Goal: Check status: Check status

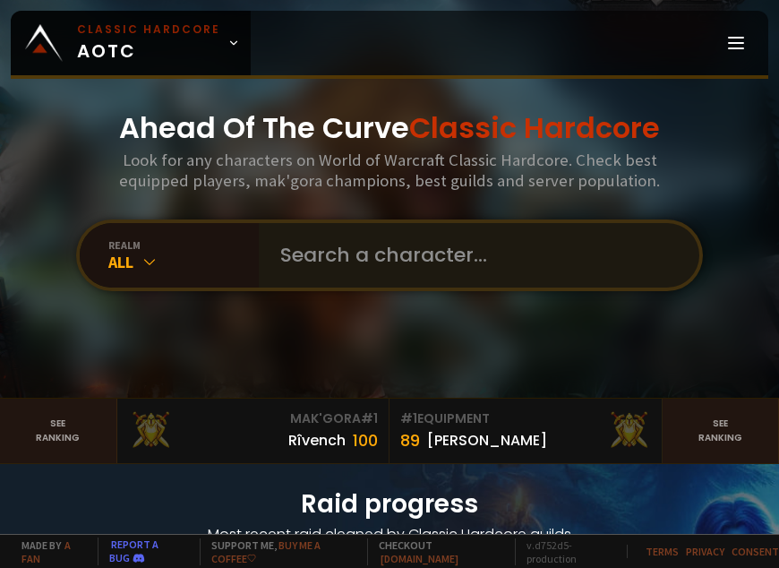
click at [346, 250] on input "text" at bounding box center [473, 255] width 408 height 64
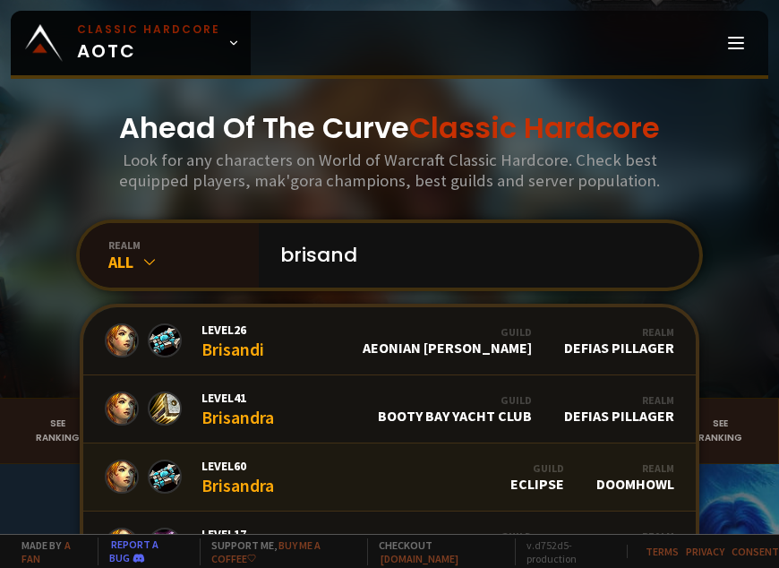
type input "brisand"
click at [276, 475] on link "Level 60 Brisandra Guild Eclipse Realm Doomhowl" at bounding box center [389, 477] width 612 height 68
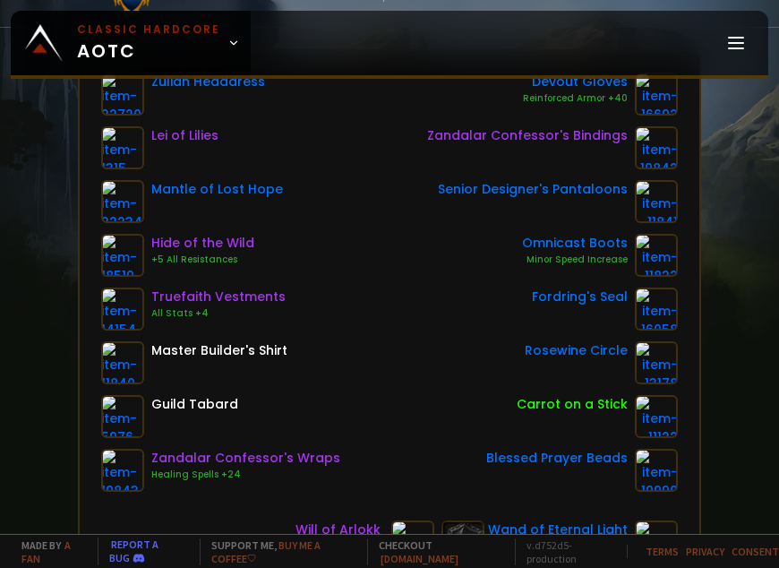
scroll to position [179, 0]
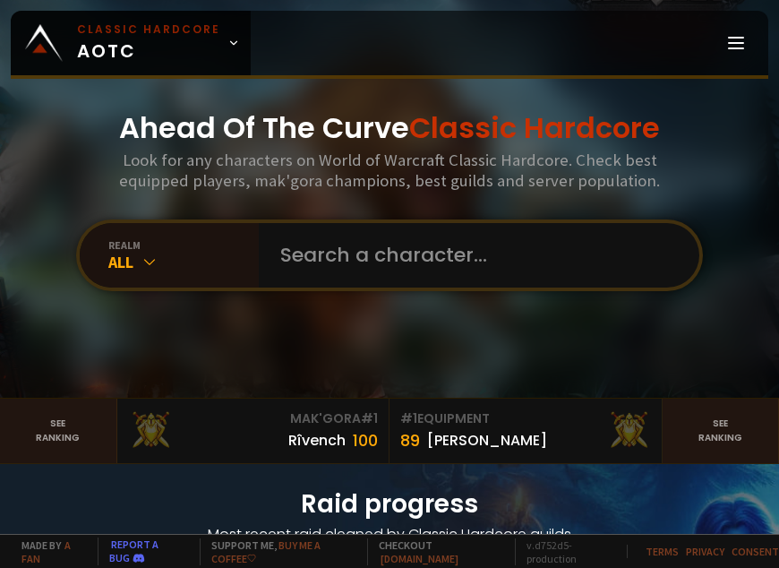
click at [356, 249] on input "text" at bounding box center [473, 255] width 408 height 64
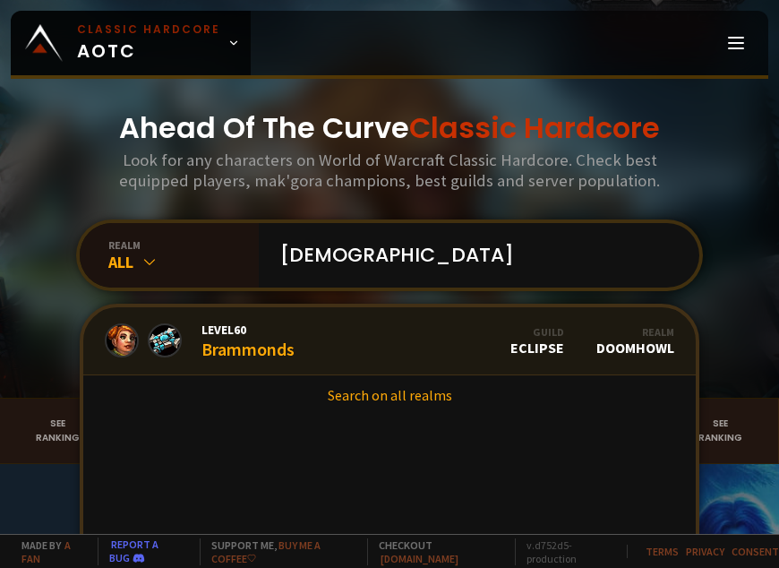
type input "brammon"
click at [269, 350] on div "Level 60 Brammonds" at bounding box center [247, 340] width 93 height 38
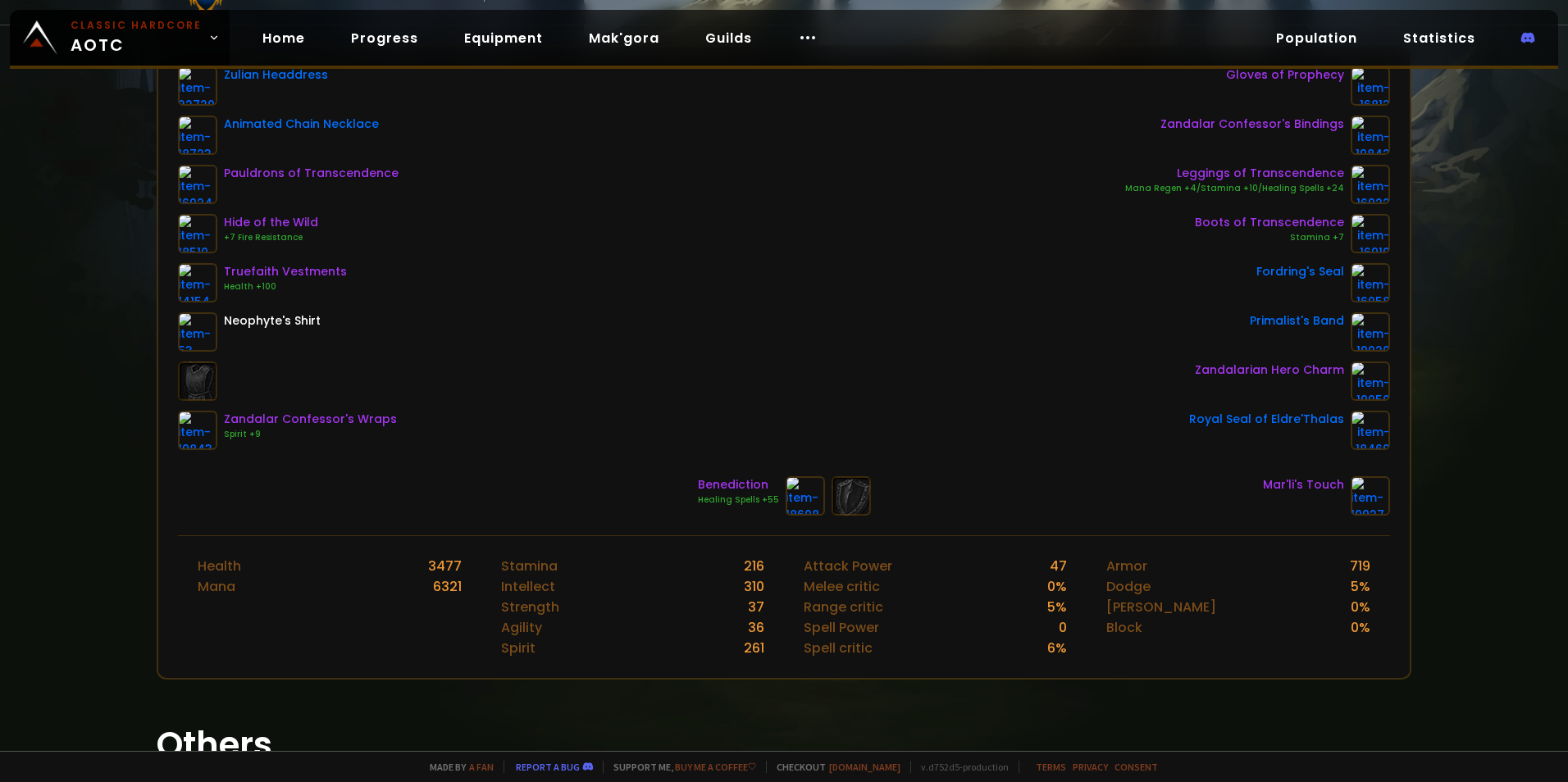
scroll to position [164, 0]
